Goal: Information Seeking & Learning: Learn about a topic

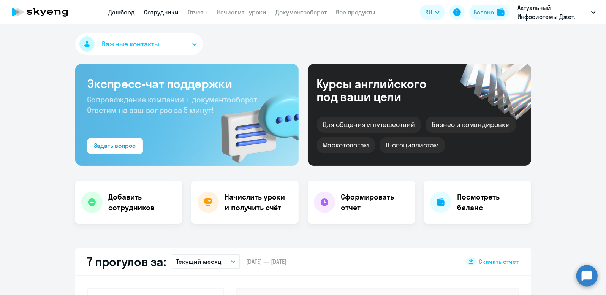
click at [162, 13] on link "Сотрудники" at bounding box center [161, 12] width 35 height 8
select select "30"
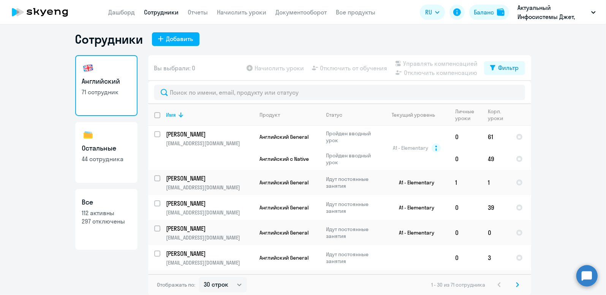
click at [103, 148] on h3 "Остальные" at bounding box center [106, 148] width 49 height 10
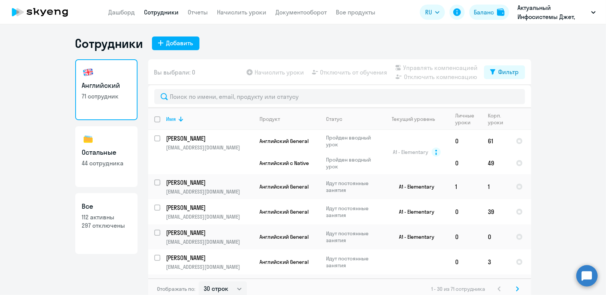
select select "30"
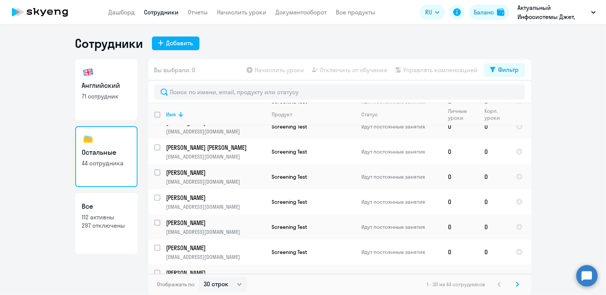
scroll to position [599, 0]
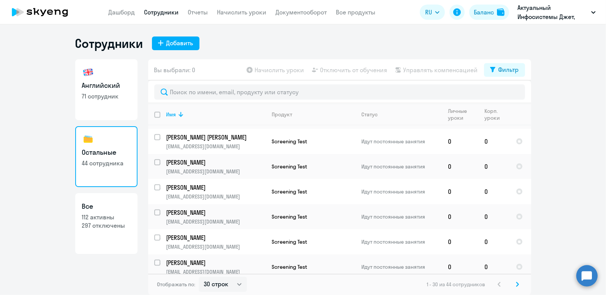
click at [113, 94] on p "71 сотрудник" at bounding box center [106, 96] width 49 height 8
select select "30"
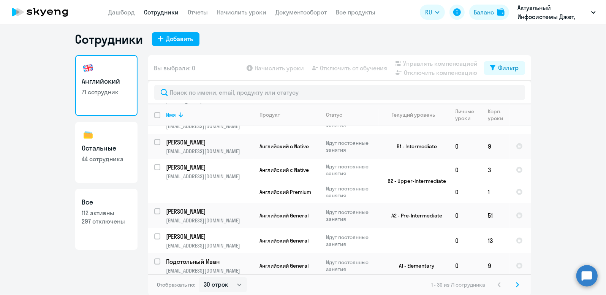
scroll to position [635, 0]
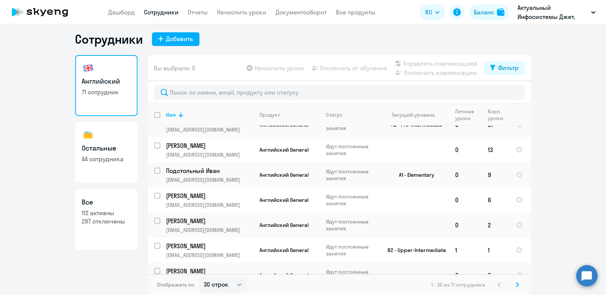
click at [516, 287] on icon at bounding box center [517, 284] width 3 height 5
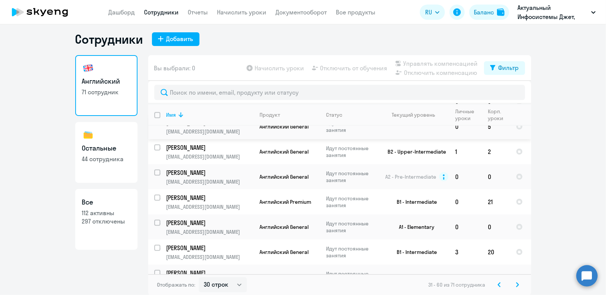
scroll to position [639, 0]
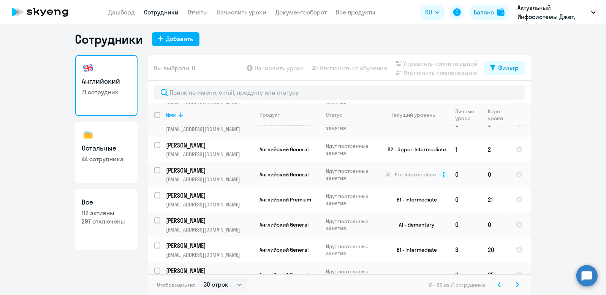
click at [517, 283] on icon at bounding box center [518, 284] width 2 height 4
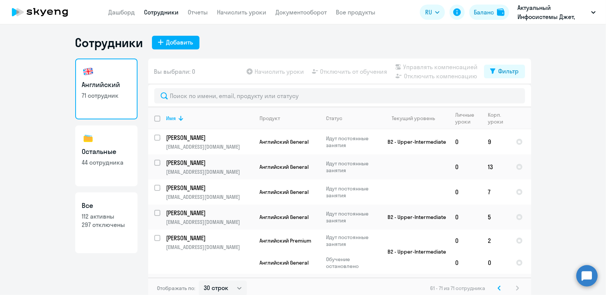
scroll to position [0, 0]
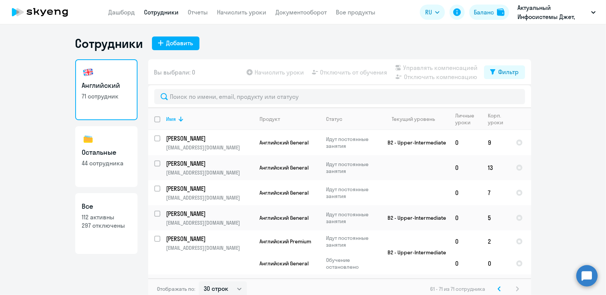
click at [97, 157] on link "Остальные 44 сотрудника" at bounding box center [106, 156] width 62 height 61
select select "30"
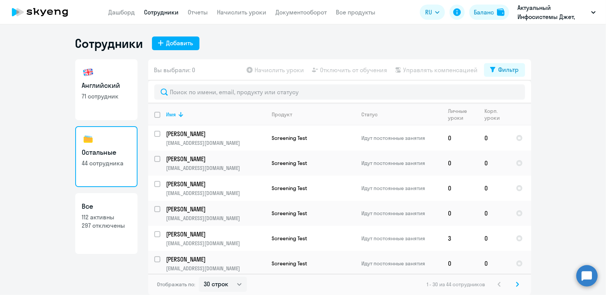
click at [109, 88] on h3 "Английский" at bounding box center [106, 86] width 49 height 10
select select "30"
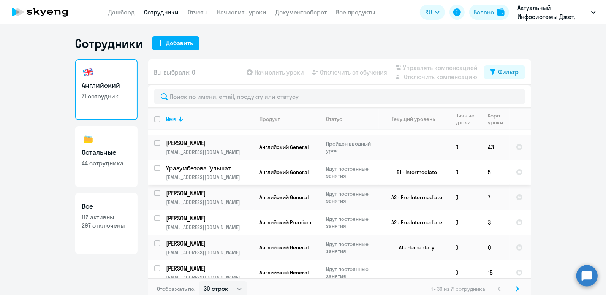
scroll to position [228, 0]
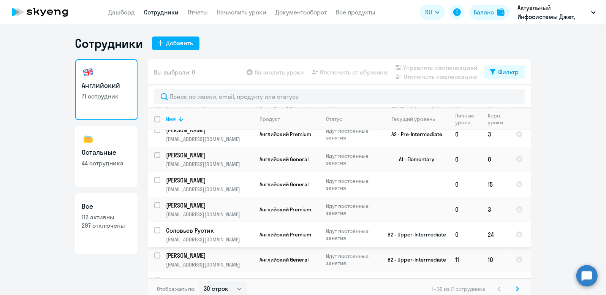
click at [200, 228] on p "Соловьев Рустик" at bounding box center [209, 230] width 86 height 8
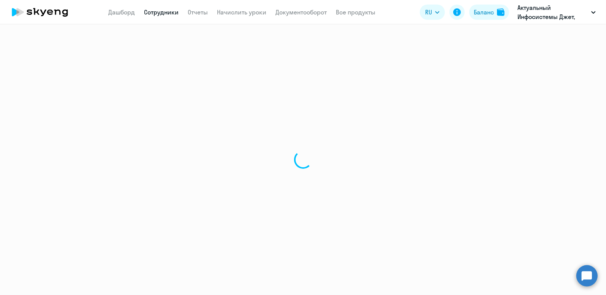
select select "english"
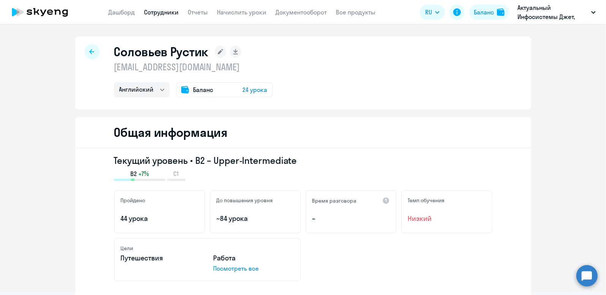
select select "30"
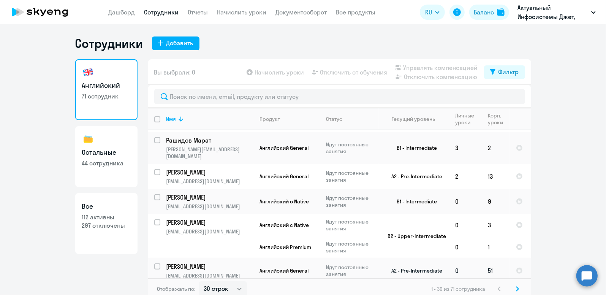
scroll to position [532, 0]
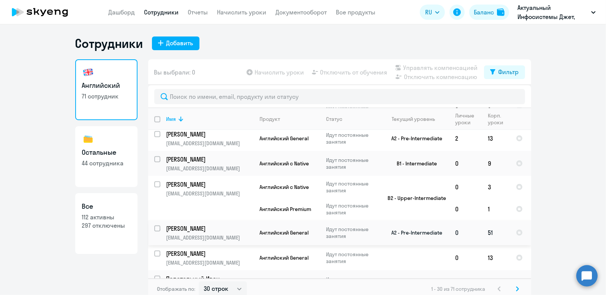
click at [199, 224] on p "[PERSON_NAME]" at bounding box center [209, 228] width 86 height 8
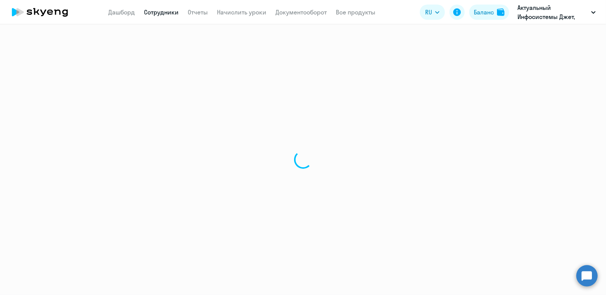
select select "english"
select select "30"
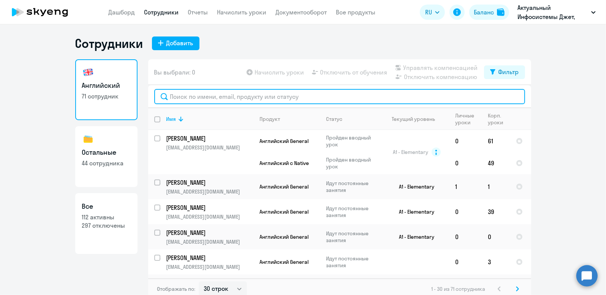
click at [220, 102] on input "text" at bounding box center [339, 96] width 371 height 15
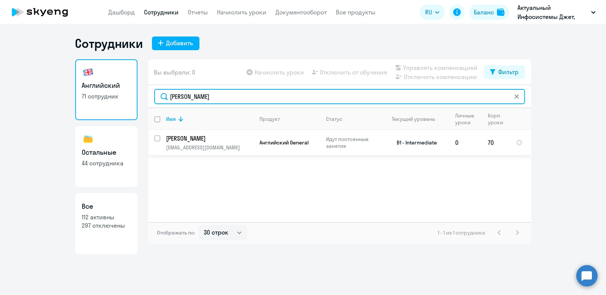
type input "[PERSON_NAME]"
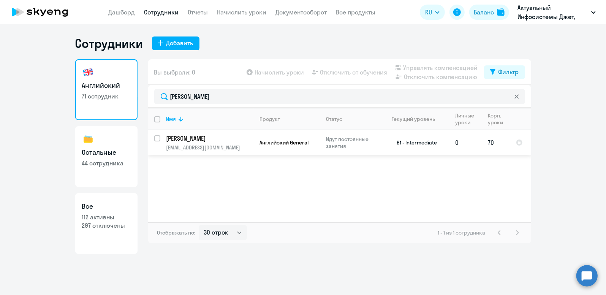
click at [204, 141] on p "[PERSON_NAME]" at bounding box center [209, 138] width 86 height 8
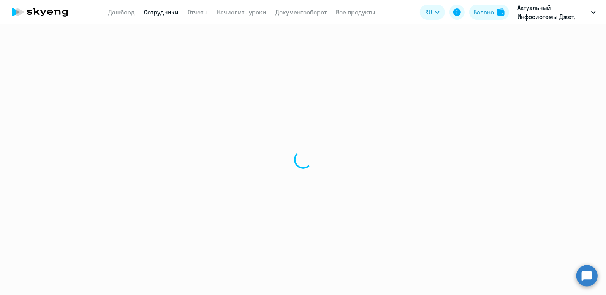
select select "english"
select select "30"
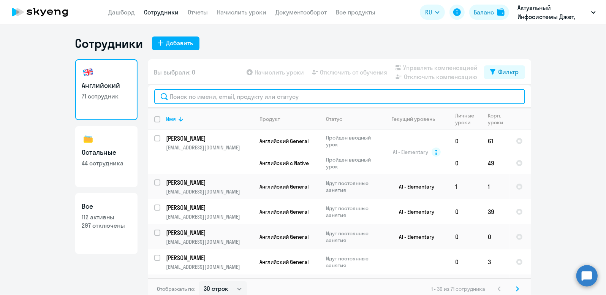
click at [198, 100] on input "text" at bounding box center [339, 96] width 371 height 15
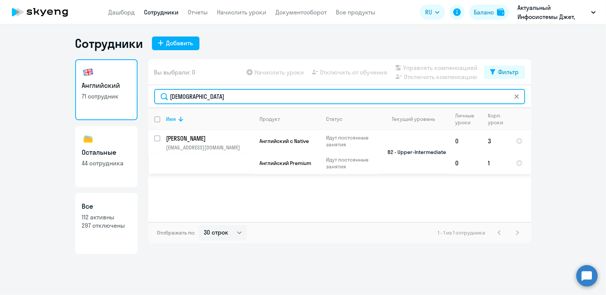
type input "[DEMOGRAPHIC_DATA]"
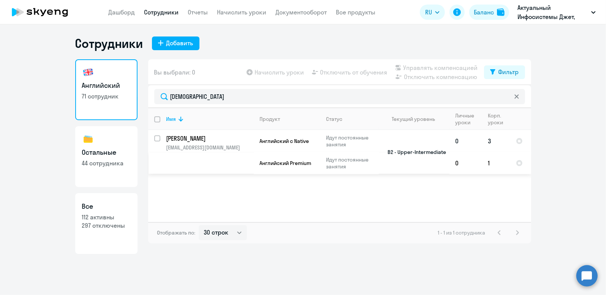
click at [189, 139] on p "[PERSON_NAME]" at bounding box center [209, 138] width 86 height 8
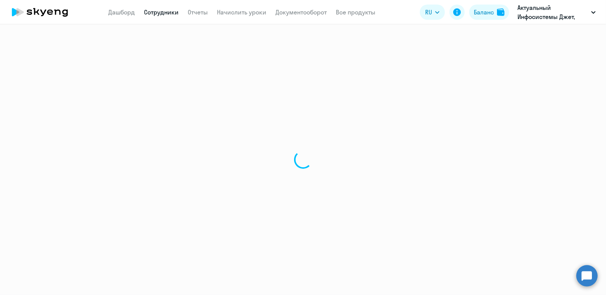
select select "english"
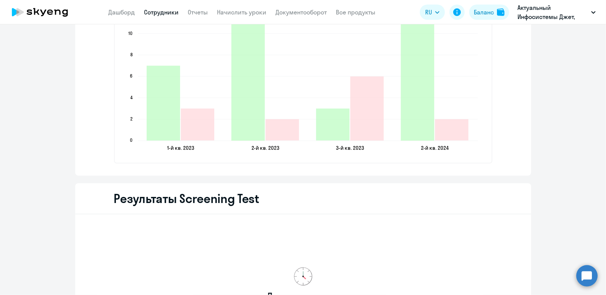
scroll to position [1273, 0]
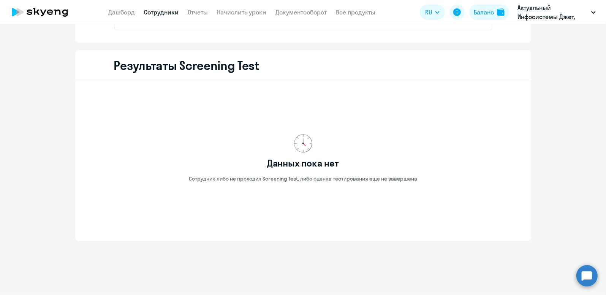
select select "30"
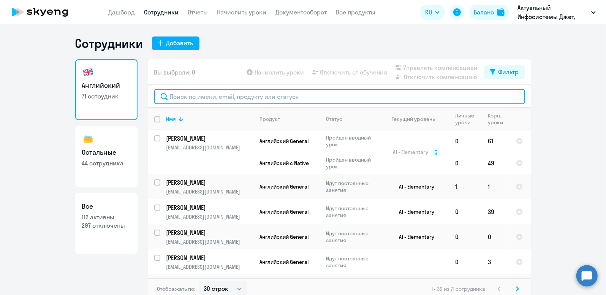
drag, startPoint x: 187, startPoint y: 95, endPoint x: 185, endPoint y: 89, distance: 6.3
click at [187, 94] on input "text" at bounding box center [339, 96] width 371 height 15
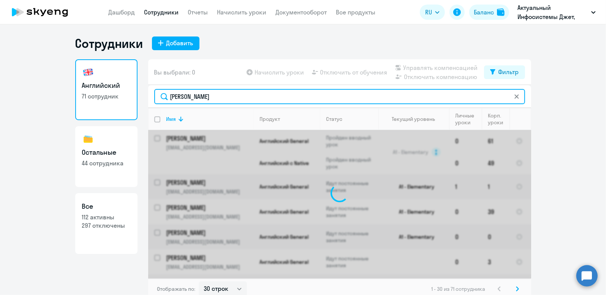
type input "[PERSON_NAME]"
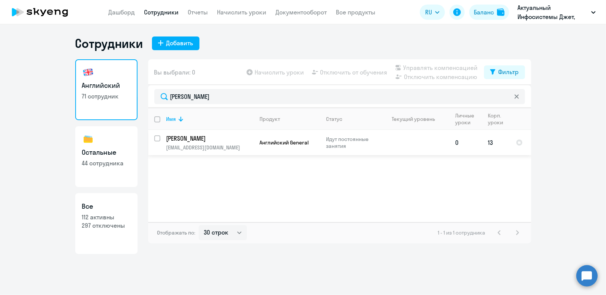
click at [201, 142] on p "[PERSON_NAME]" at bounding box center [209, 138] width 86 height 8
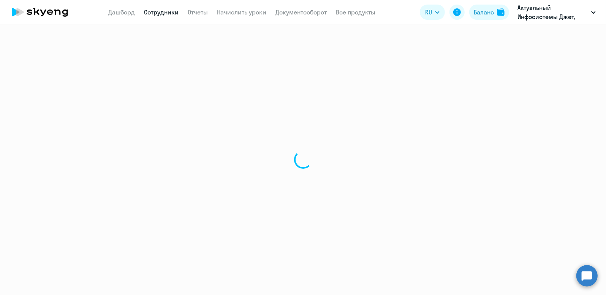
select select "english"
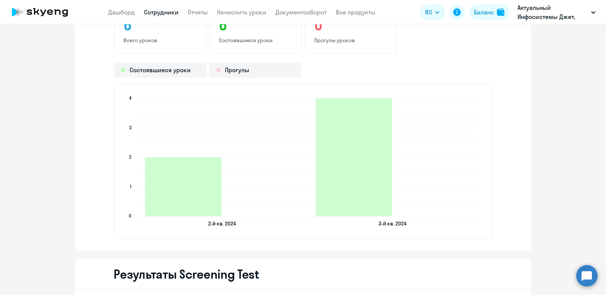
scroll to position [798, 0]
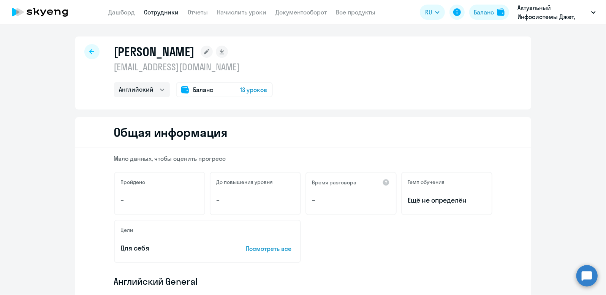
select select "30"
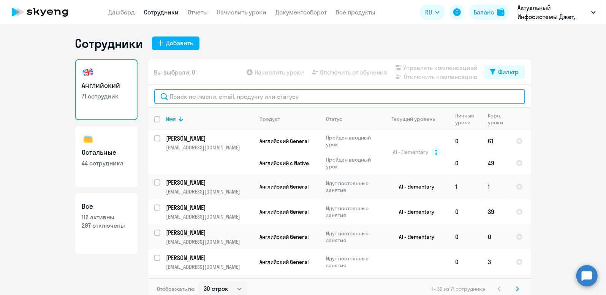
click at [184, 101] on input "text" at bounding box center [339, 96] width 371 height 15
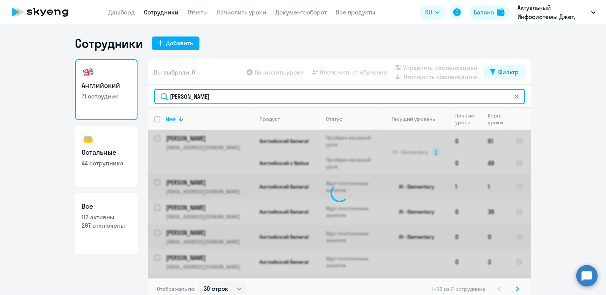
type input "[PERSON_NAME]"
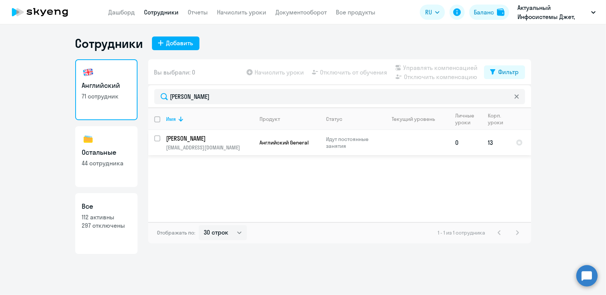
click at [211, 139] on p "[PERSON_NAME]" at bounding box center [209, 138] width 86 height 8
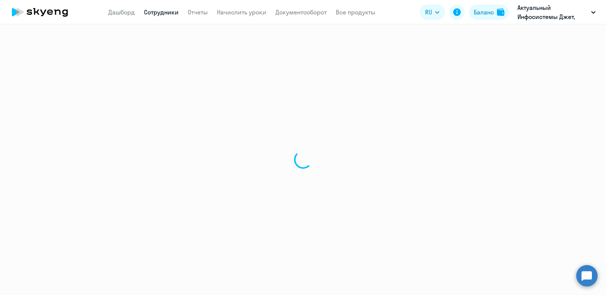
select select "english"
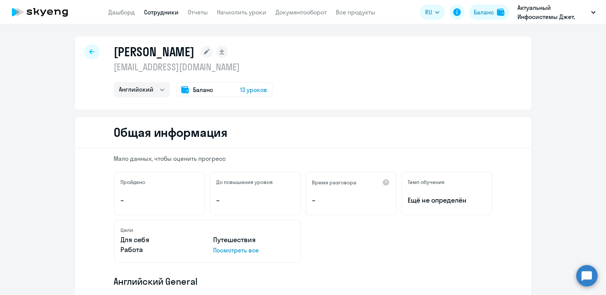
select select "30"
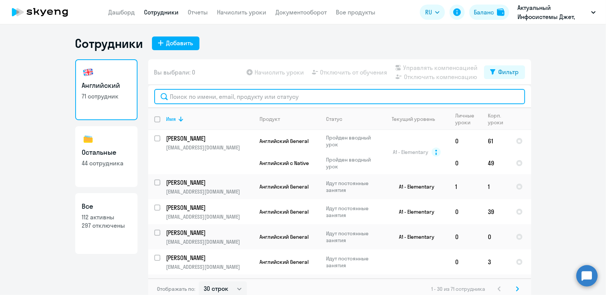
click at [183, 102] on input "text" at bounding box center [339, 96] width 371 height 15
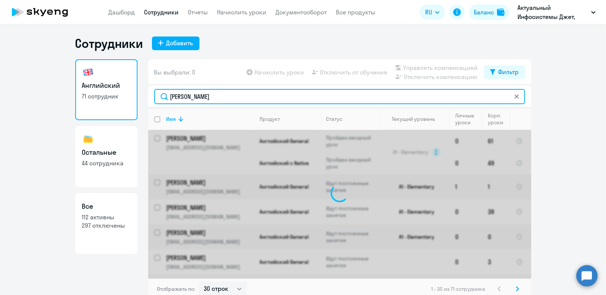
type input "[PERSON_NAME]"
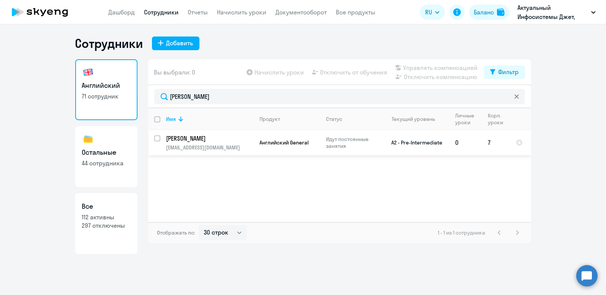
click at [185, 142] on p "[PERSON_NAME]" at bounding box center [209, 138] width 86 height 8
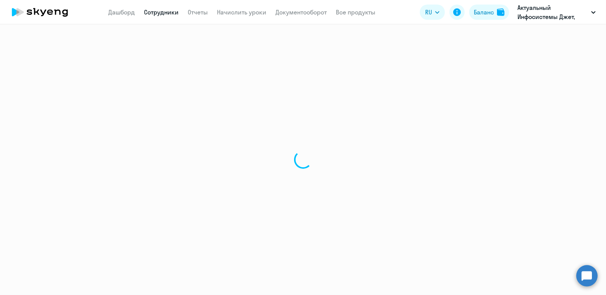
select select "english"
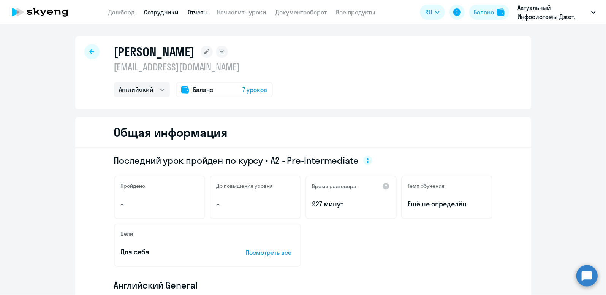
select select "30"
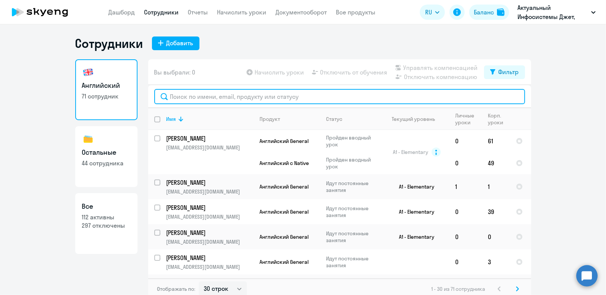
click at [203, 98] on input "text" at bounding box center [339, 96] width 371 height 15
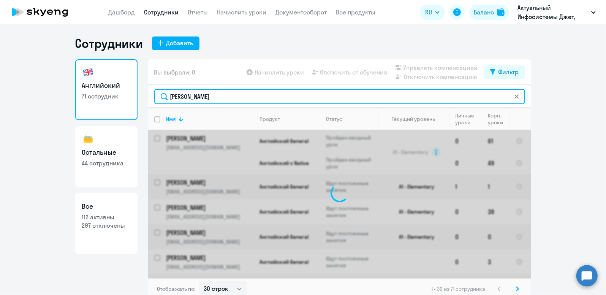
type input "[PERSON_NAME]"
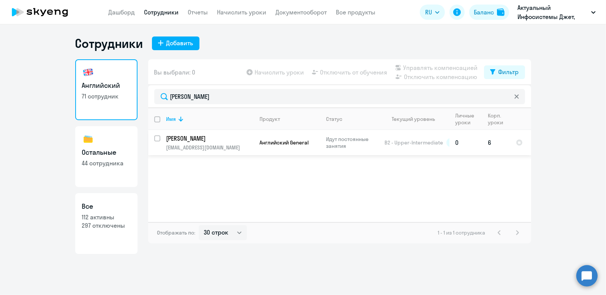
click at [200, 138] on p "[PERSON_NAME]" at bounding box center [209, 138] width 86 height 8
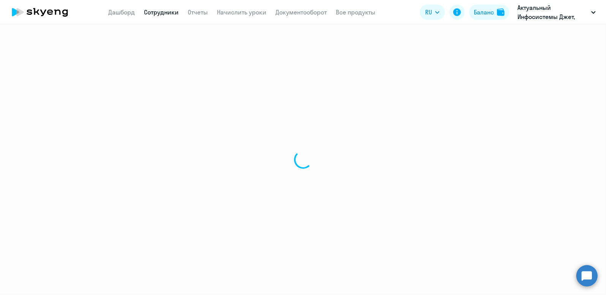
select select "english"
select select "30"
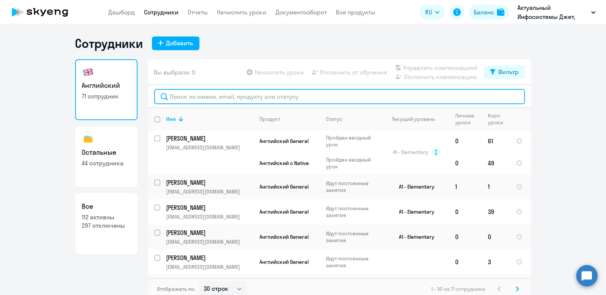
click at [199, 95] on input "text" at bounding box center [339, 96] width 371 height 15
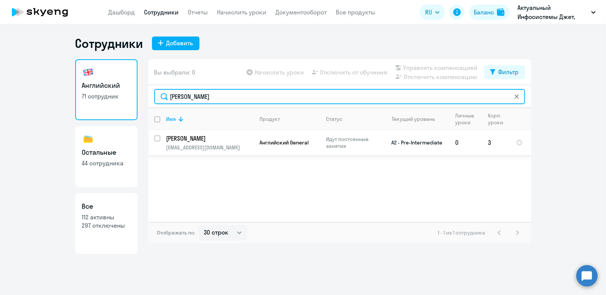
type input "[PERSON_NAME]"
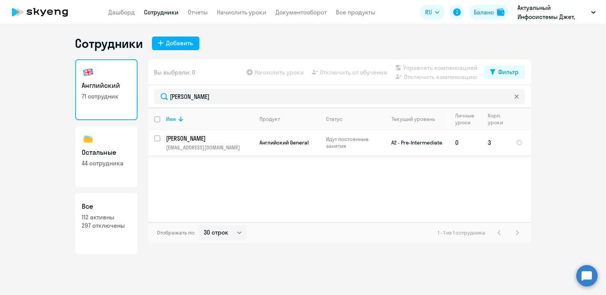
click at [195, 140] on p "[PERSON_NAME]" at bounding box center [209, 138] width 86 height 8
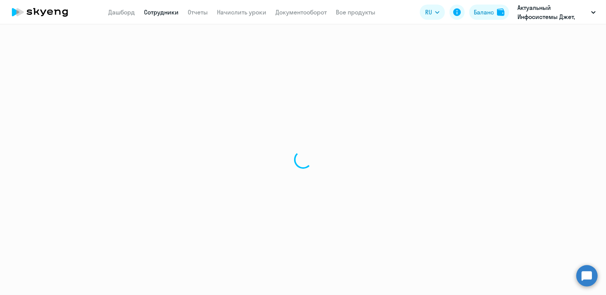
select select "english"
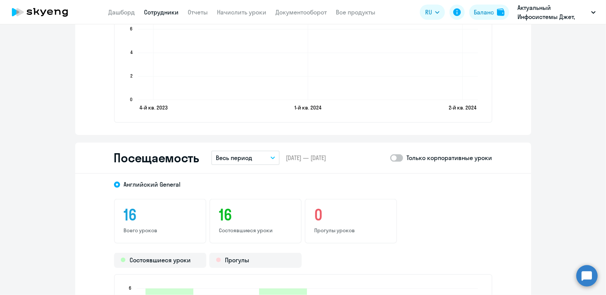
scroll to position [1026, 0]
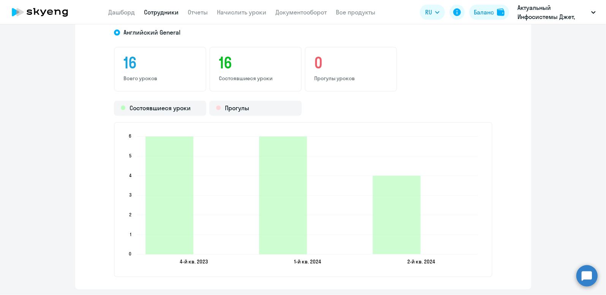
select select "30"
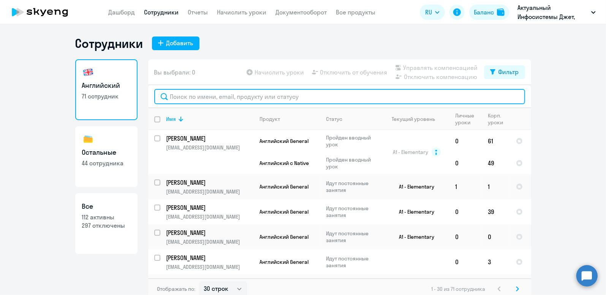
click at [175, 96] on input "text" at bounding box center [339, 96] width 371 height 15
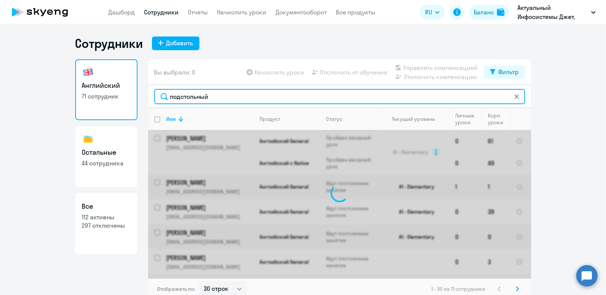
type input "подстольный"
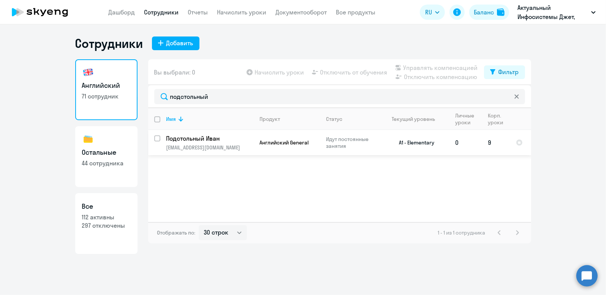
click at [187, 137] on p "Подстольный Иван" at bounding box center [209, 138] width 86 height 8
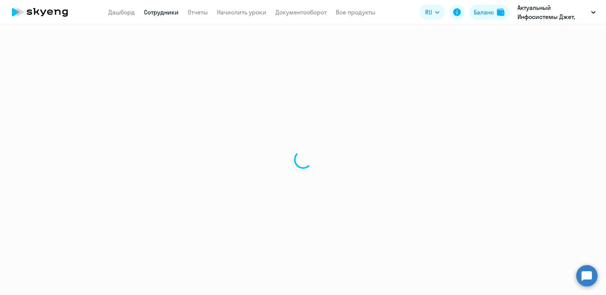
select select "english"
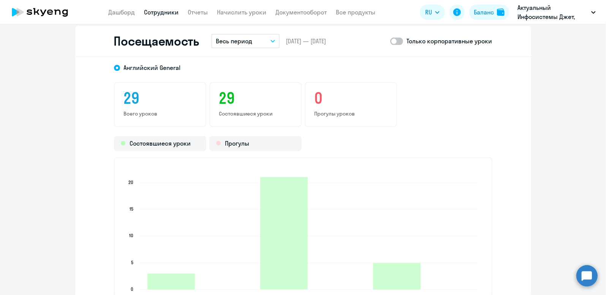
scroll to position [1140, 0]
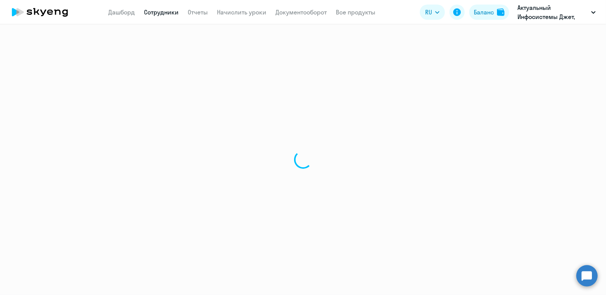
select select "30"
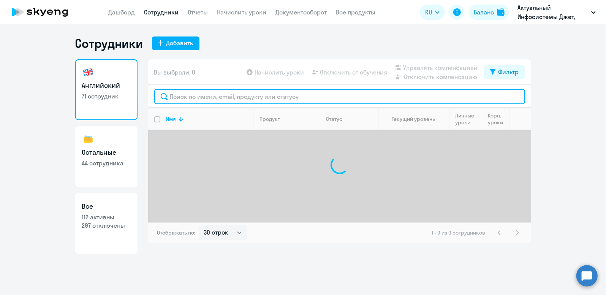
click at [207, 95] on input "text" at bounding box center [339, 96] width 371 height 15
type input "п"
type input "[PERSON_NAME]"
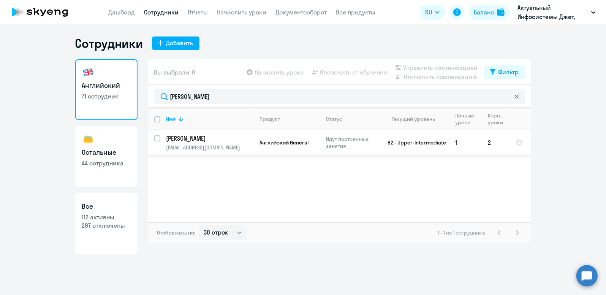
click at [195, 136] on p "[PERSON_NAME]" at bounding box center [209, 138] width 86 height 8
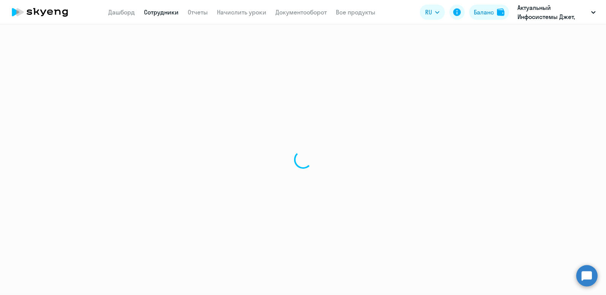
select select "english"
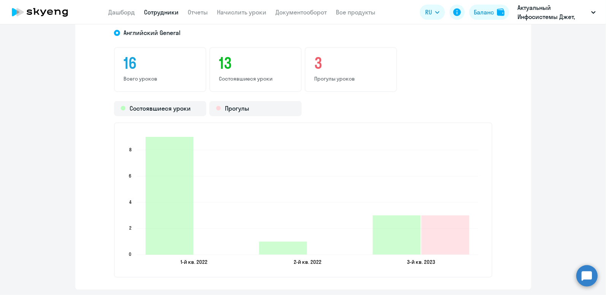
scroll to position [1178, 0]
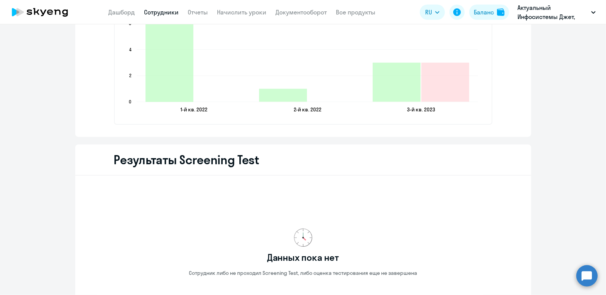
select select "30"
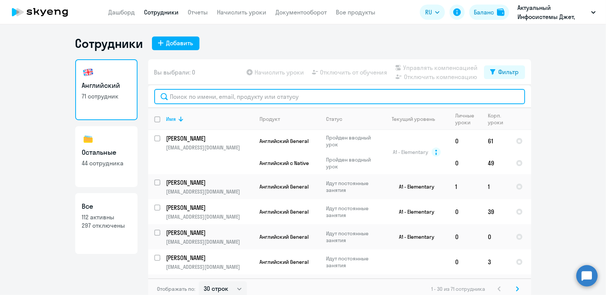
click at [201, 98] on input "text" at bounding box center [339, 96] width 371 height 15
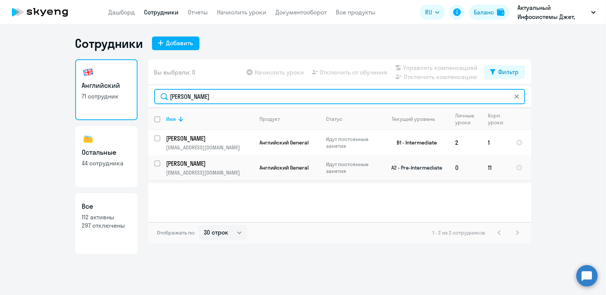
type input "[PERSON_NAME]"
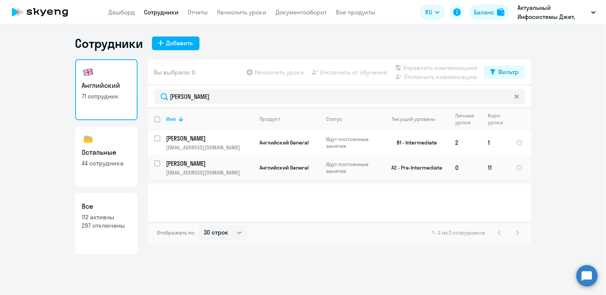
click at [192, 168] on td "[PERSON_NAME] [EMAIL_ADDRESS][DOMAIN_NAME]" at bounding box center [206, 167] width 93 height 25
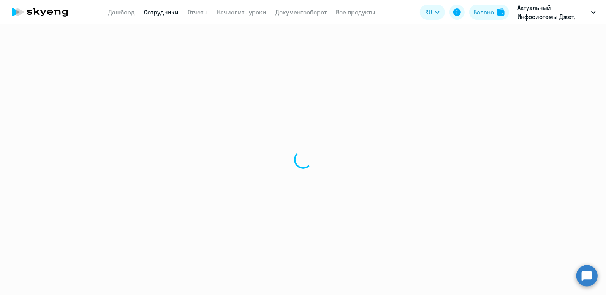
select select "english"
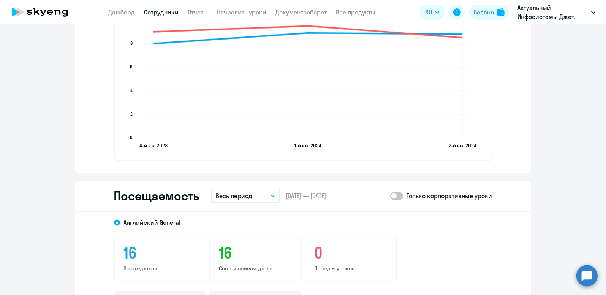
scroll to position [1026, 0]
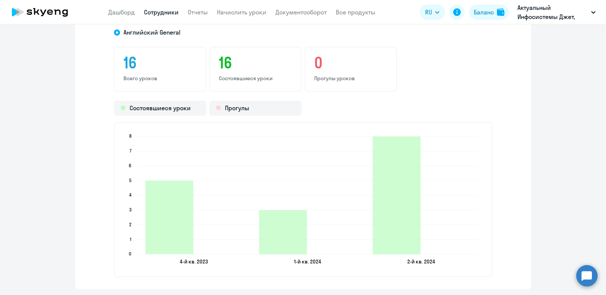
select select "30"
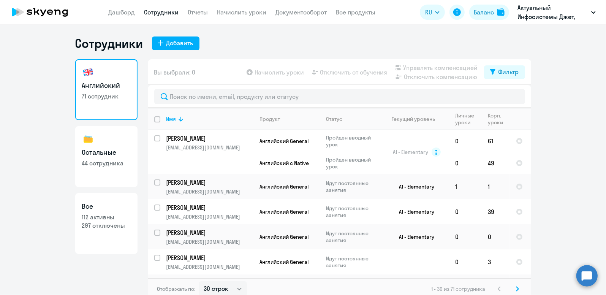
click at [202, 105] on div at bounding box center [339, 96] width 383 height 23
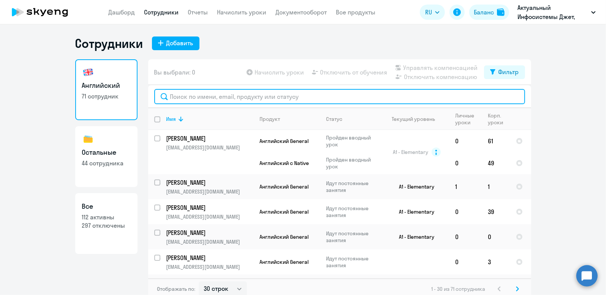
click at [202, 98] on input "text" at bounding box center [339, 96] width 371 height 15
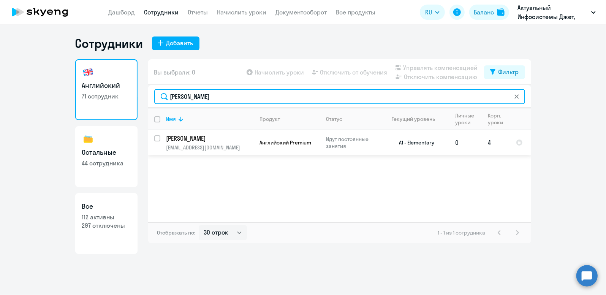
type input "[PERSON_NAME]"
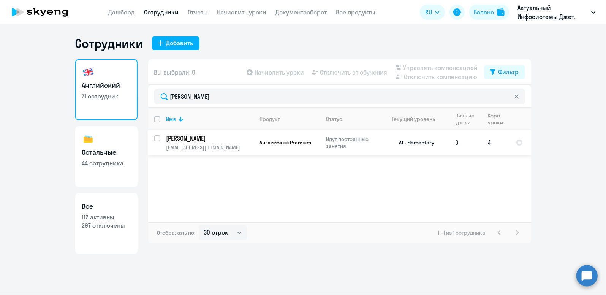
click at [194, 143] on td "[PERSON_NAME] [EMAIL_ADDRESS][DOMAIN_NAME]" at bounding box center [206, 142] width 93 height 25
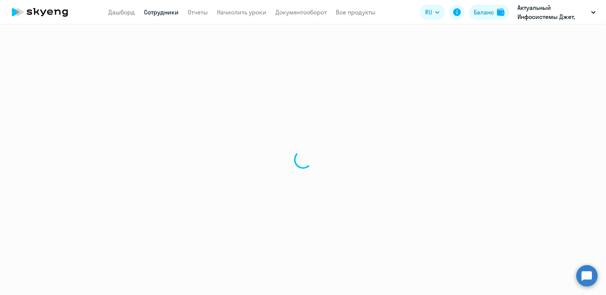
select select "english"
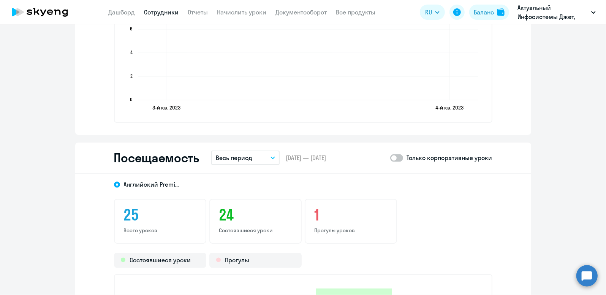
scroll to position [1102, 0]
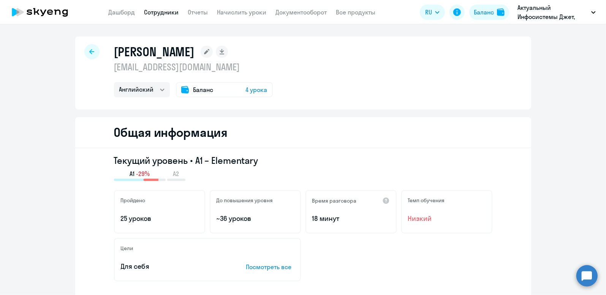
select select "30"
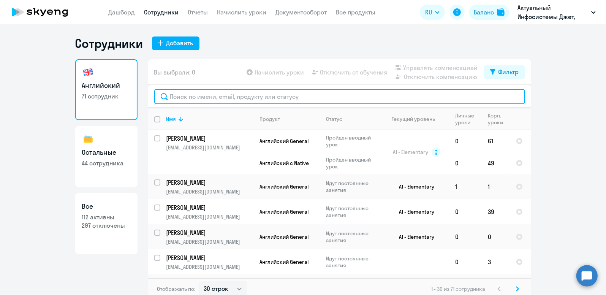
click at [177, 98] on input "text" at bounding box center [339, 96] width 371 height 15
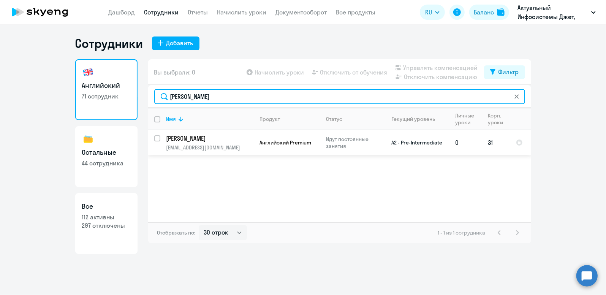
type input "[PERSON_NAME]"
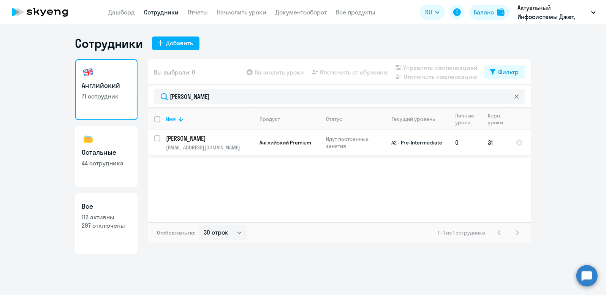
click at [191, 143] on td "[PERSON_NAME] [EMAIL_ADDRESS][DOMAIN_NAME]" at bounding box center [206, 142] width 93 height 25
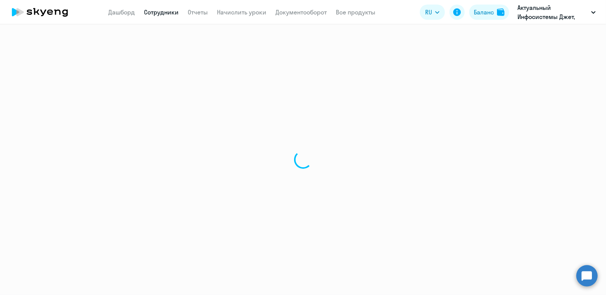
select select "english"
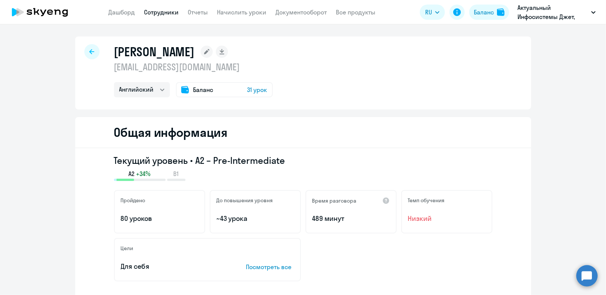
click at [89, 53] on icon at bounding box center [91, 51] width 5 height 5
select select "30"
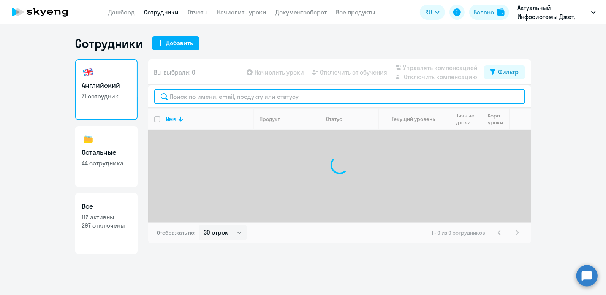
click at [230, 98] on input "text" at bounding box center [339, 96] width 371 height 15
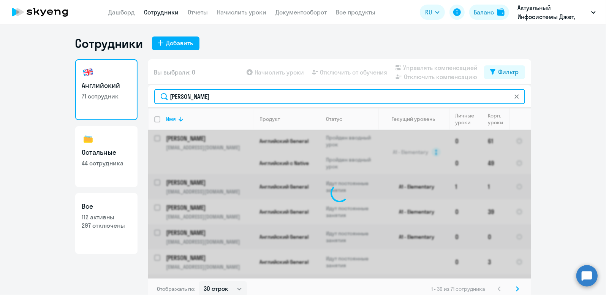
type input "[PERSON_NAME]"
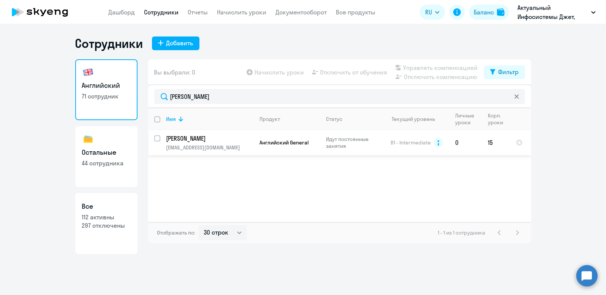
click at [190, 137] on p "[PERSON_NAME]" at bounding box center [209, 138] width 86 height 8
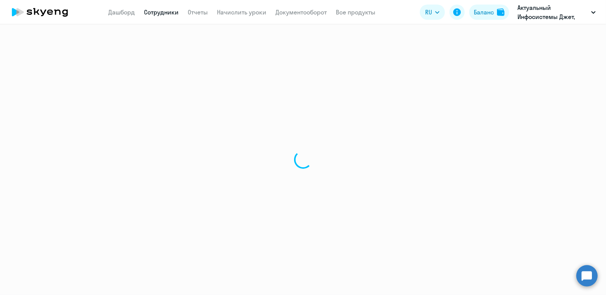
select select "english"
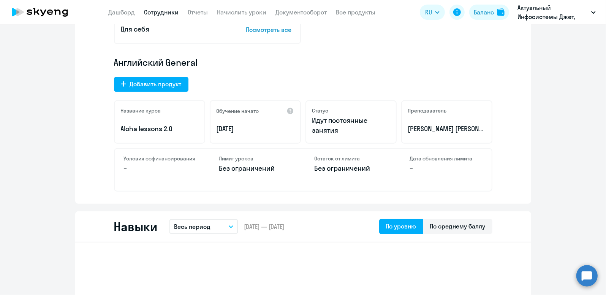
scroll to position [168, 0]
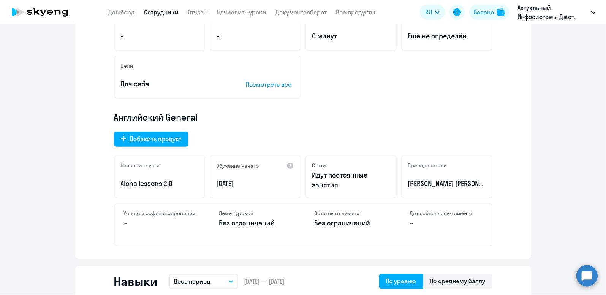
select select "30"
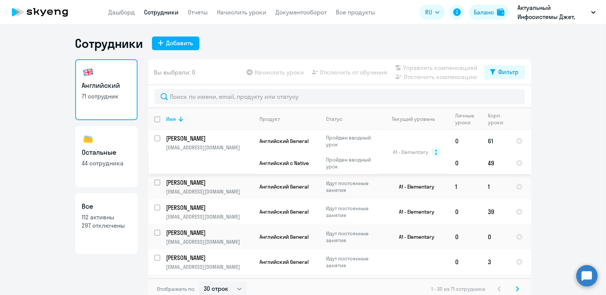
click at [190, 137] on p "[PERSON_NAME]" at bounding box center [209, 138] width 86 height 8
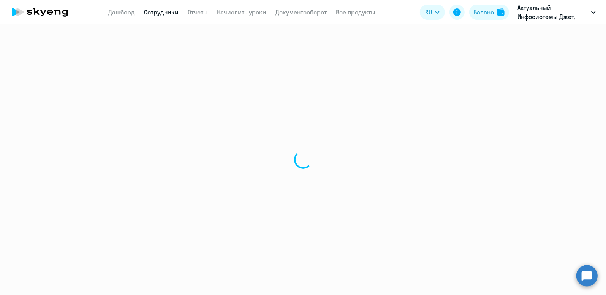
select select "english"
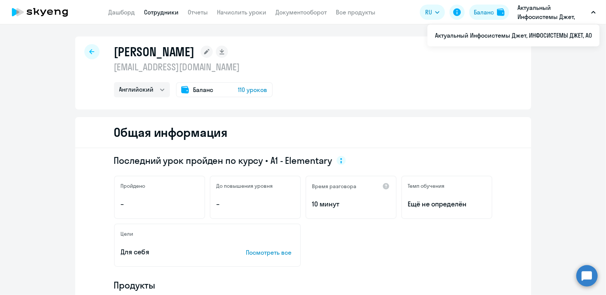
select select "30"
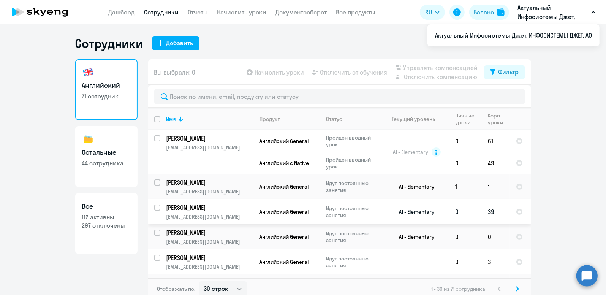
click at [201, 209] on p "[PERSON_NAME]" at bounding box center [209, 207] width 86 height 8
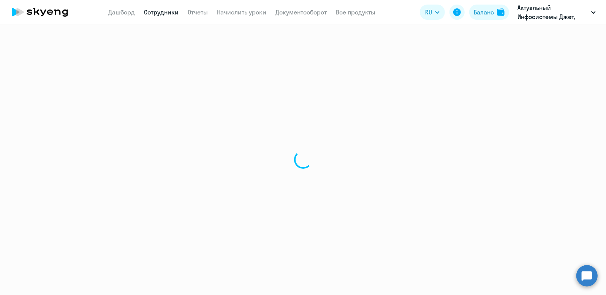
select select "english"
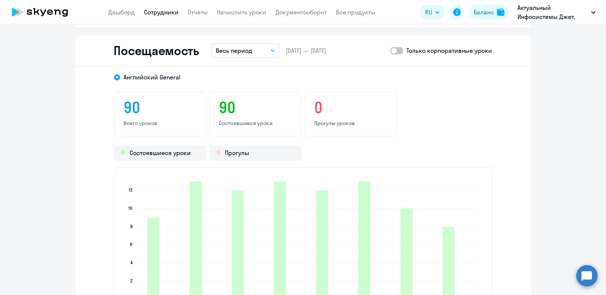
scroll to position [968, 0]
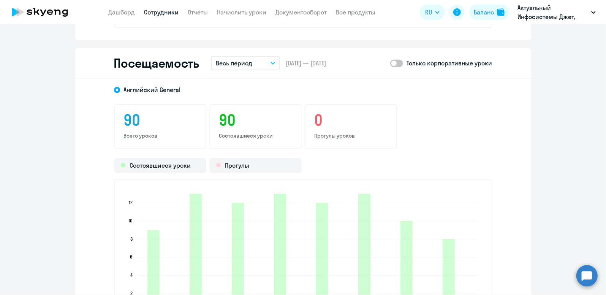
click at [255, 63] on button "Весь период" at bounding box center [245, 63] width 68 height 14
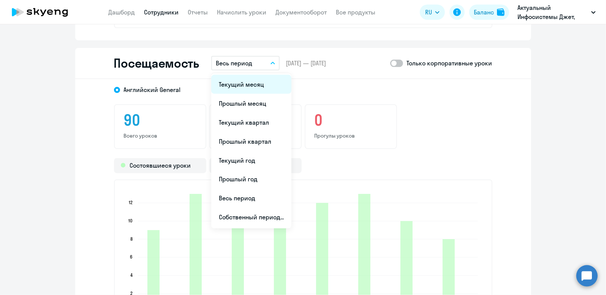
click at [254, 85] on li "Текущий месяц" at bounding box center [251, 84] width 80 height 19
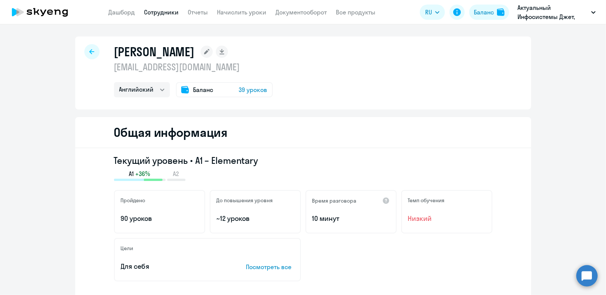
select select "30"
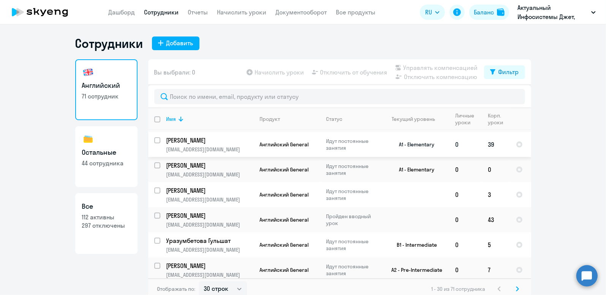
scroll to position [76, 0]
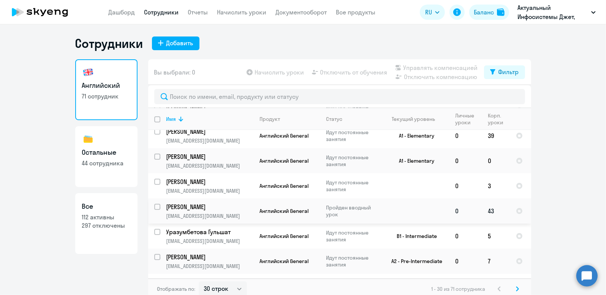
click at [206, 206] on p "[PERSON_NAME]" at bounding box center [209, 207] width 86 height 8
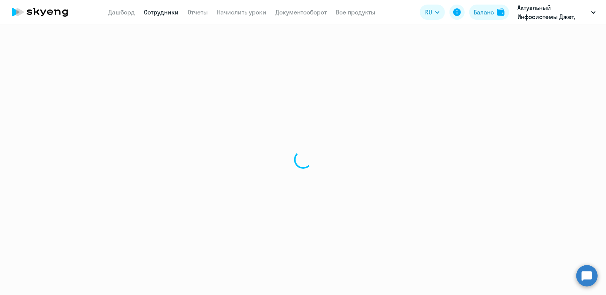
select select "english"
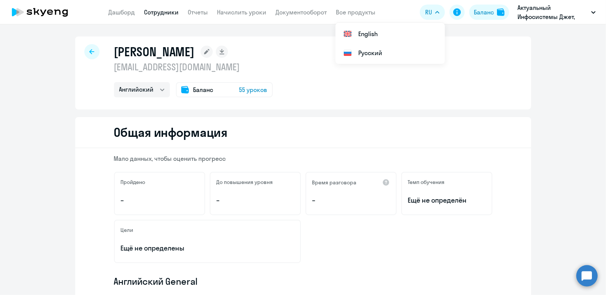
select select "30"
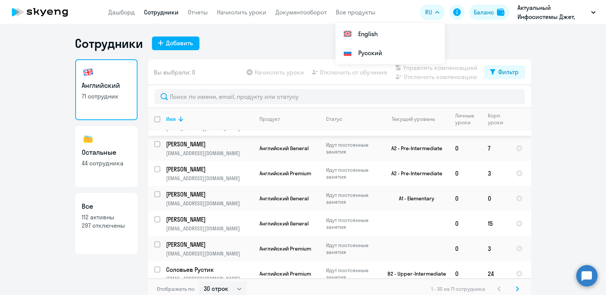
scroll to position [190, 0]
click at [202, 214] on p "[PERSON_NAME]" at bounding box center [209, 218] width 86 height 8
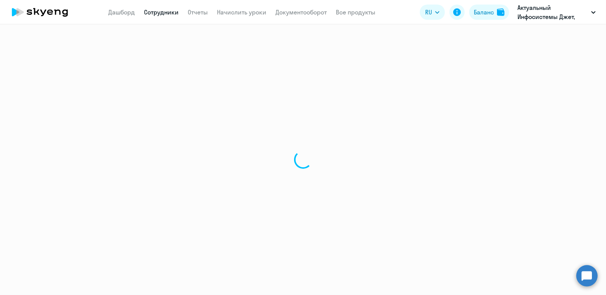
select select "english"
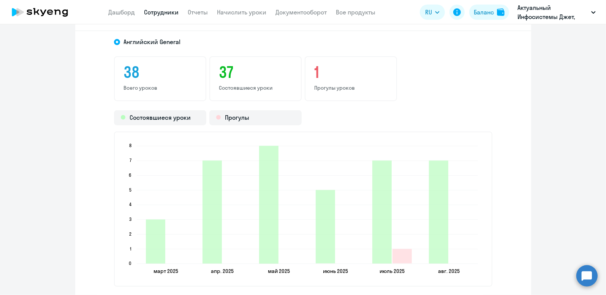
scroll to position [988, 0]
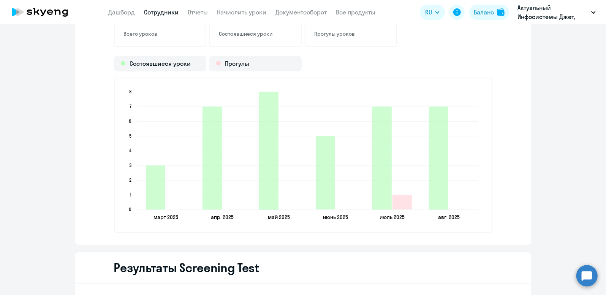
select select "30"
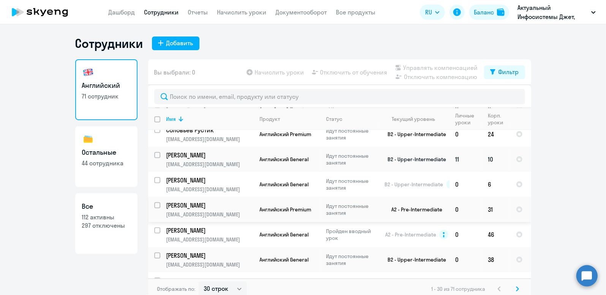
scroll to position [342, 0]
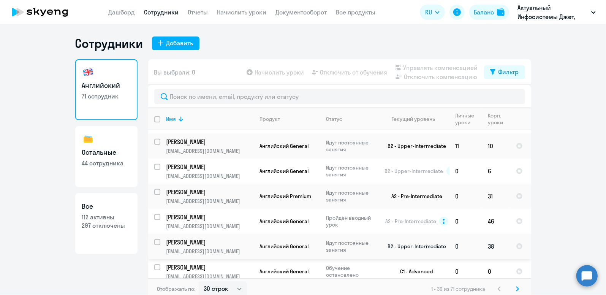
click at [193, 242] on p "[PERSON_NAME]" at bounding box center [209, 242] width 86 height 8
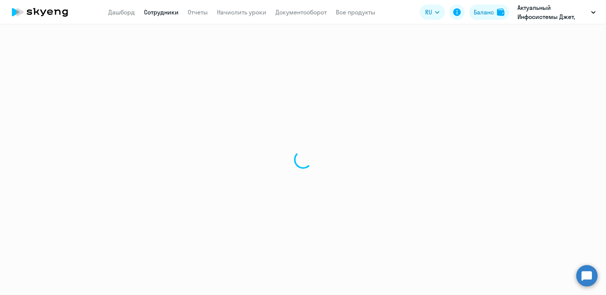
select select "english"
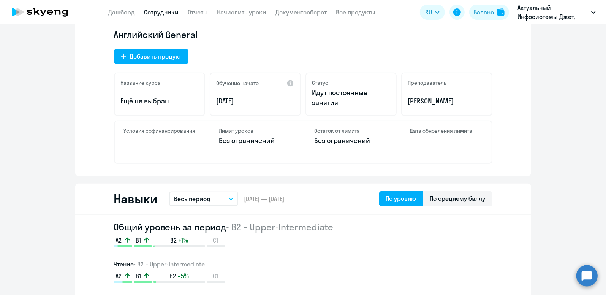
scroll to position [266, 0]
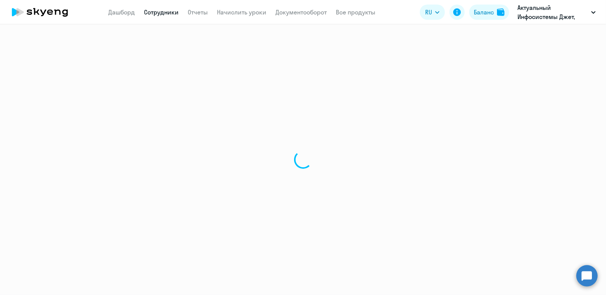
select select "30"
